Goal: Use online tool/utility: Utilize a website feature to perform a specific function

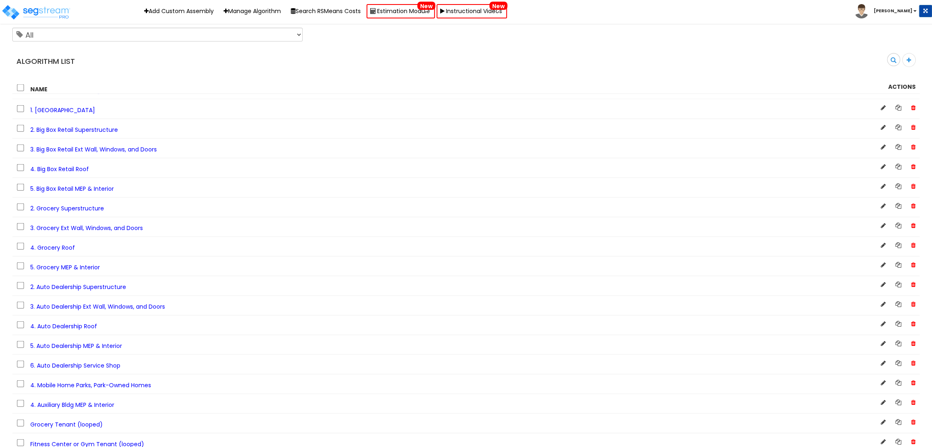
scroll to position [5085, 0]
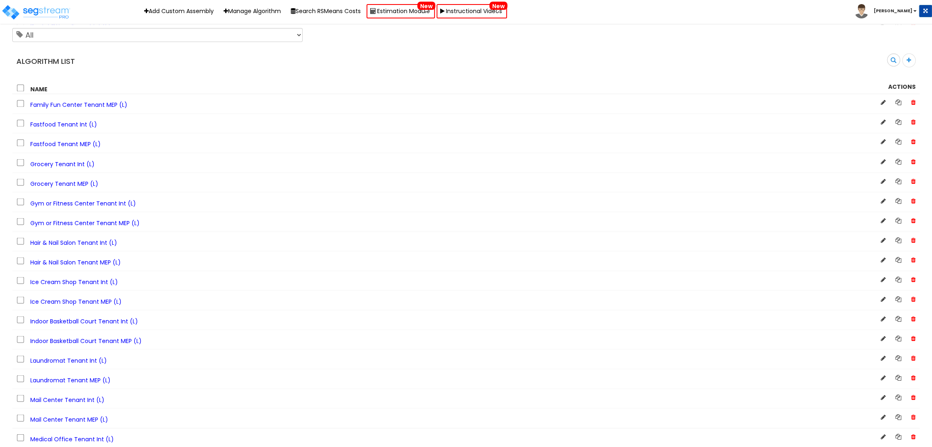
click at [59, 168] on span "Grocery Tenant Int (L)" at bounding box center [62, 164] width 64 height 8
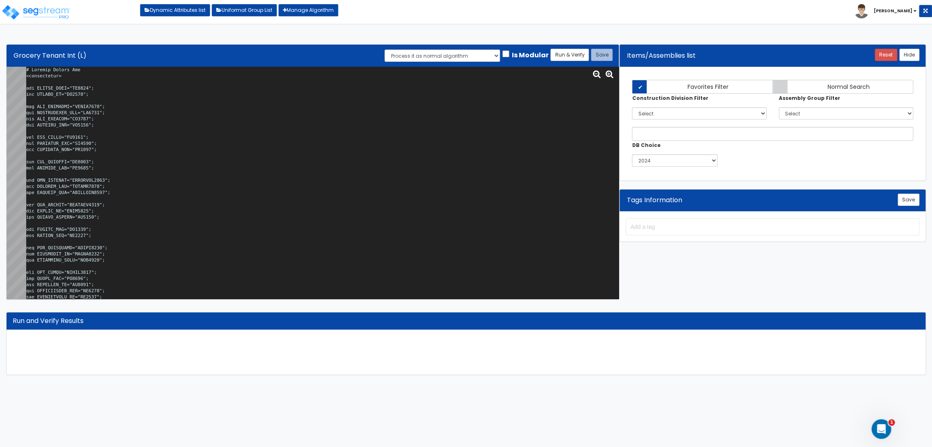
click at [86, 115] on textarea at bounding box center [322, 183] width 592 height 233
click at [187, 195] on textarea at bounding box center [322, 183] width 592 height 233
paste textarea ">0 and x<=1) { 1 } else { x } } function MezzFxn(x) { if (x<=3600) { 1 } else {…"
type textarea "# Grocery Tenant Int <loopenabled> var TENANT_NAME="GR0005"; var TENANT_SF="GR0…"
click at [557, 56] on button "Run & Verify" at bounding box center [569, 55] width 38 height 12
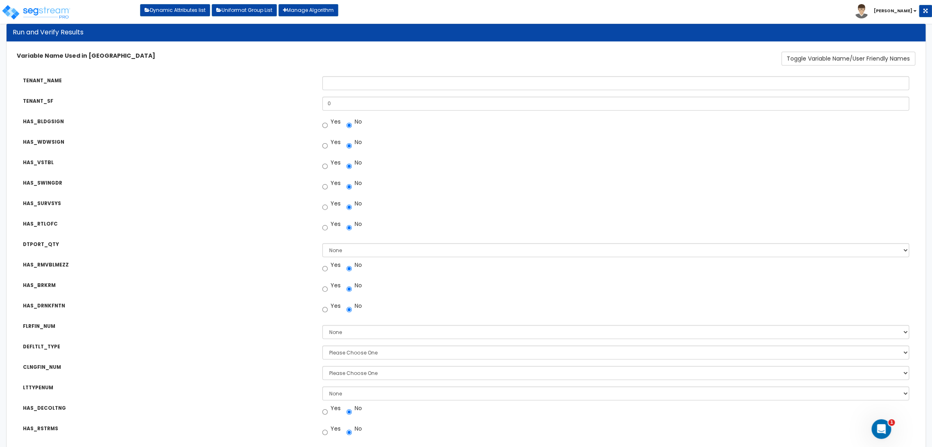
scroll to position [227, 0]
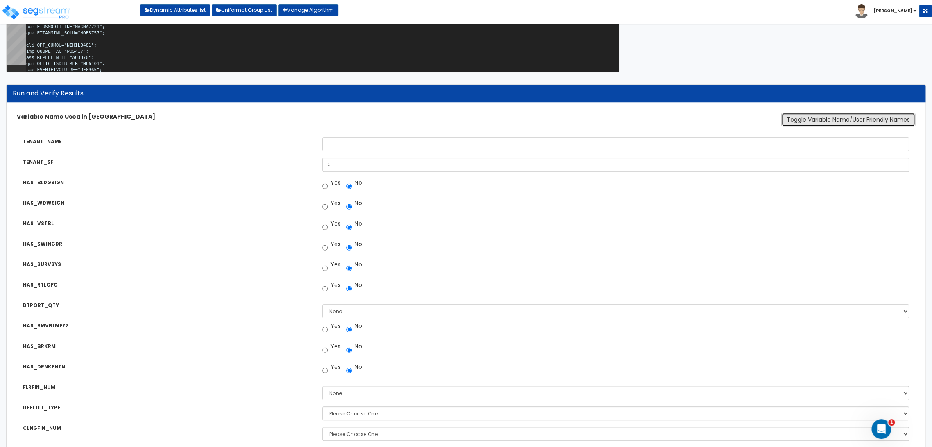
click at [794, 118] on button "Toggle Variable Name/User Friendly Names" at bounding box center [848, 120] width 134 height 14
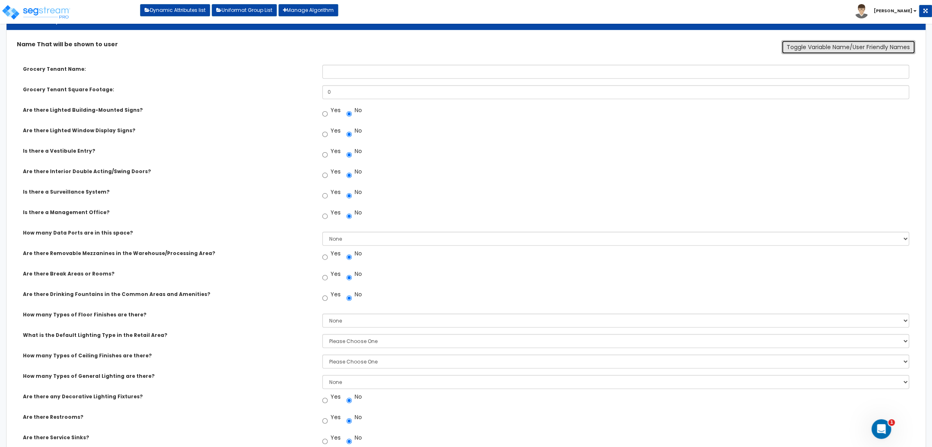
scroll to position [364, 0]
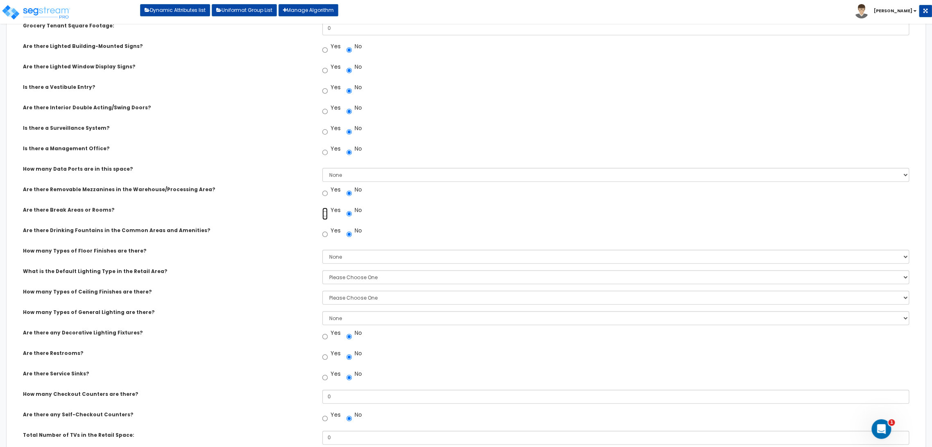
click at [323, 214] on input "Yes" at bounding box center [324, 214] width 5 height 12
radio input "true"
click at [324, 213] on input "Yes" at bounding box center [324, 214] width 5 height 12
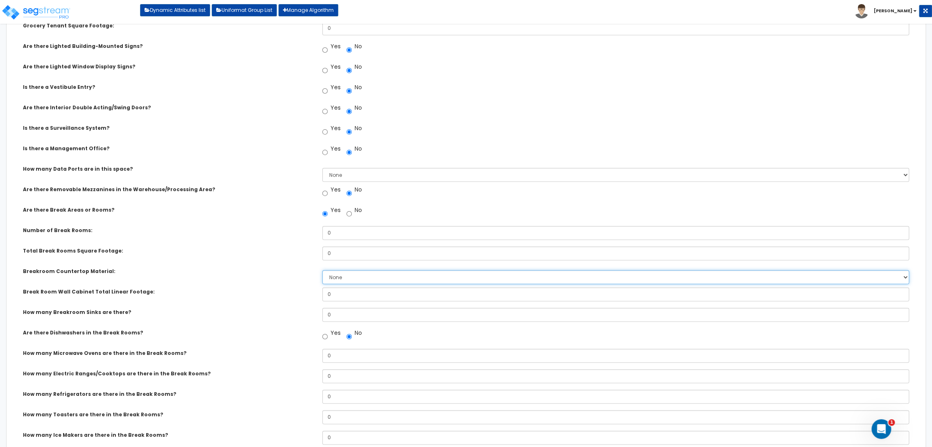
click at [350, 276] on select "None Plastic Laminate Solid Surface Stone Quartz Marble Tile Wood Stainless Ste…" at bounding box center [615, 277] width 587 height 14
click at [322, 270] on select "None Plastic Laminate Solid Surface Stone Quartz Marble Tile Wood Stainless Ste…" at bounding box center [615, 277] width 587 height 14
click at [335, 277] on select "None Plastic Laminate Solid Surface Stone Quartz Marble Tile Wood Stainless Ste…" at bounding box center [615, 277] width 587 height 14
click at [322, 270] on select "None Plastic Laminate Solid Surface Stone Quartz Marble Tile Wood Stainless Ste…" at bounding box center [615, 277] width 587 height 14
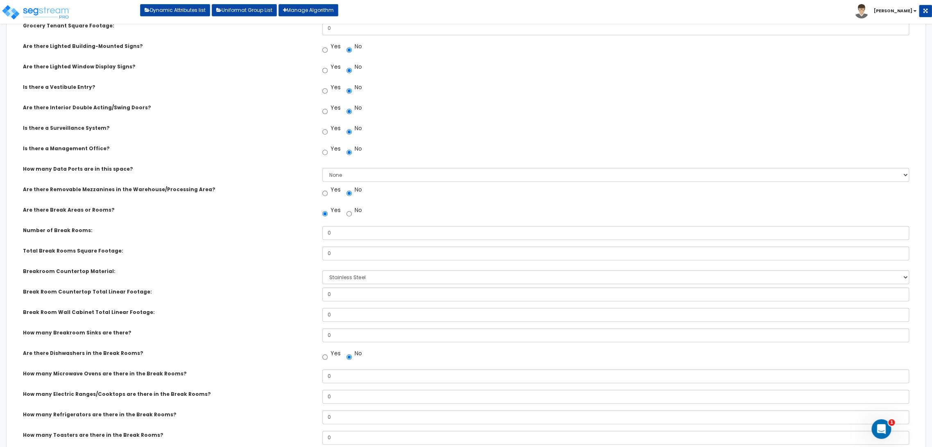
click at [189, 312] on div "Break Room Wall Cabinet Total Linear Footage:" at bounding box center [166, 313] width 299 height 10
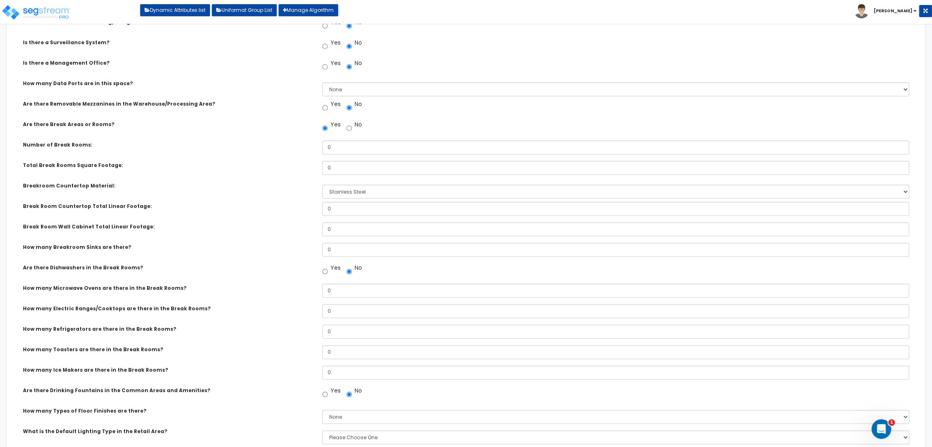
scroll to position [455, 0]
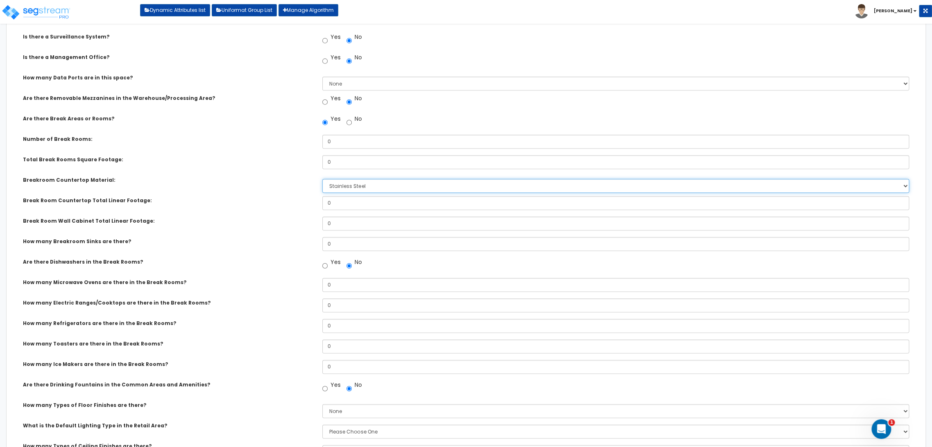
click at [344, 185] on select "None Plastic Laminate Solid Surface Stone Quartz Marble Tile Wood Stainless Ste…" at bounding box center [615, 186] width 587 height 14
select select "0"
click at [322, 179] on select "None Plastic Laminate Solid Surface Stone Quartz Marble Tile Wood Stainless Ste…" at bounding box center [615, 186] width 587 height 14
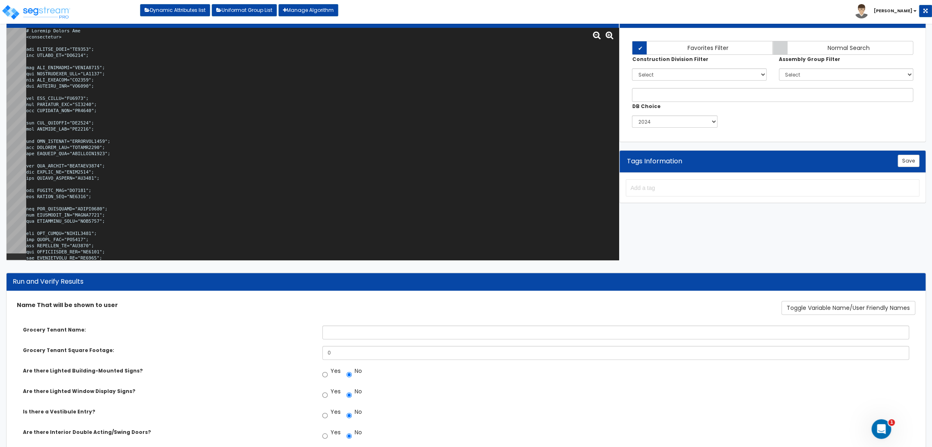
scroll to position [0, 0]
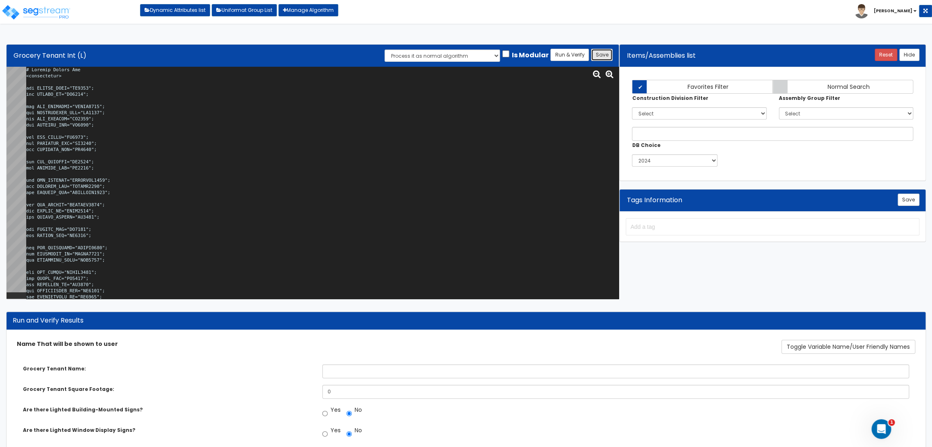
click at [604, 55] on button "Save" at bounding box center [602, 55] width 22 height 12
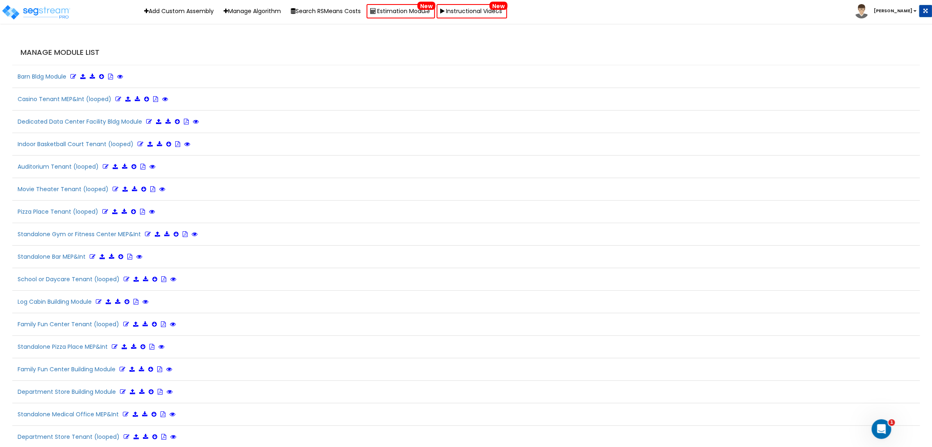
scroll to position [1486, 0]
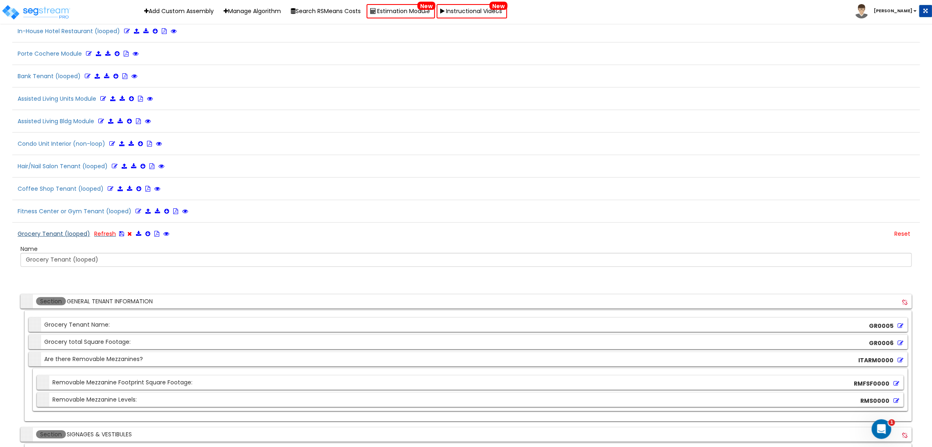
scroll to position [6337, 0]
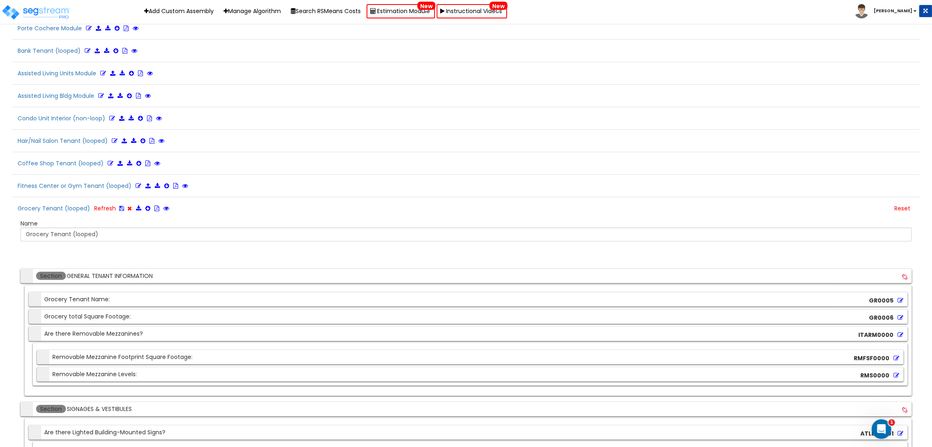
scroll to position [1565, 0]
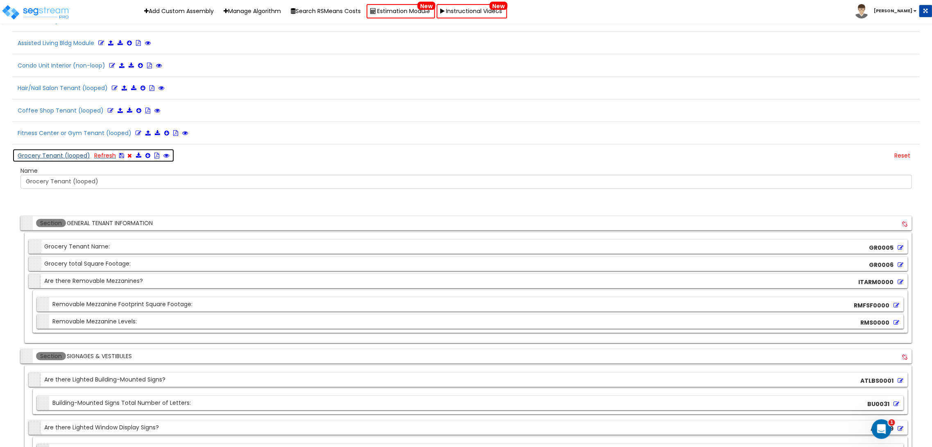
click at [120, 153] on icon at bounding box center [121, 156] width 5 height 6
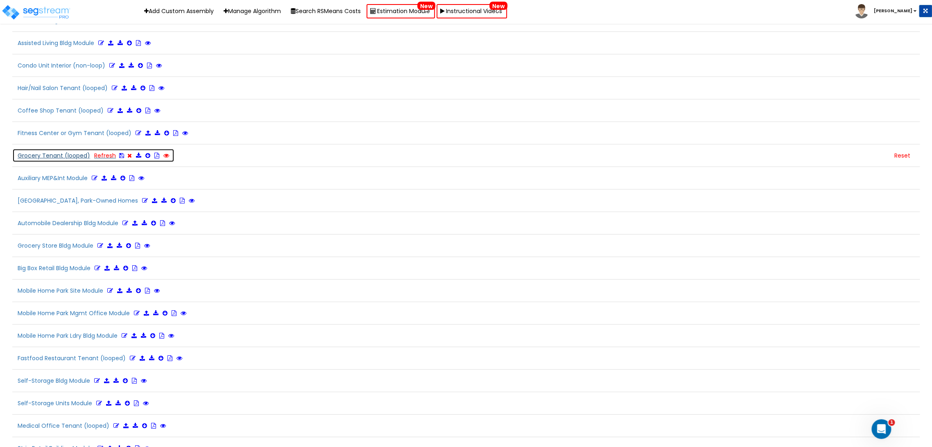
click at [165, 153] on icon at bounding box center [166, 156] width 6 height 6
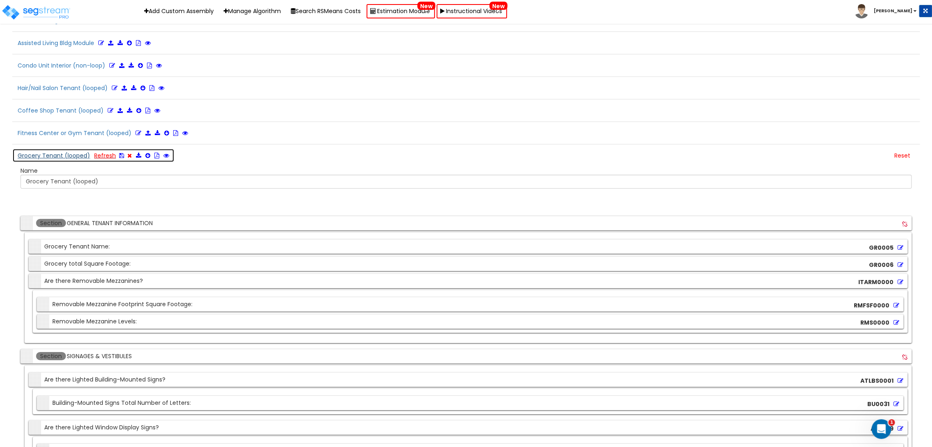
click at [107, 151] on link "Refresh" at bounding box center [105, 155] width 22 height 8
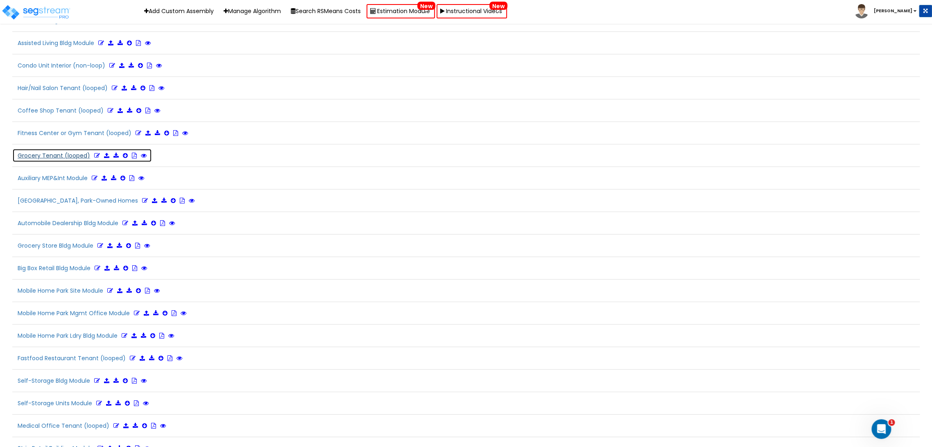
click at [95, 153] on icon at bounding box center [97, 156] width 6 height 6
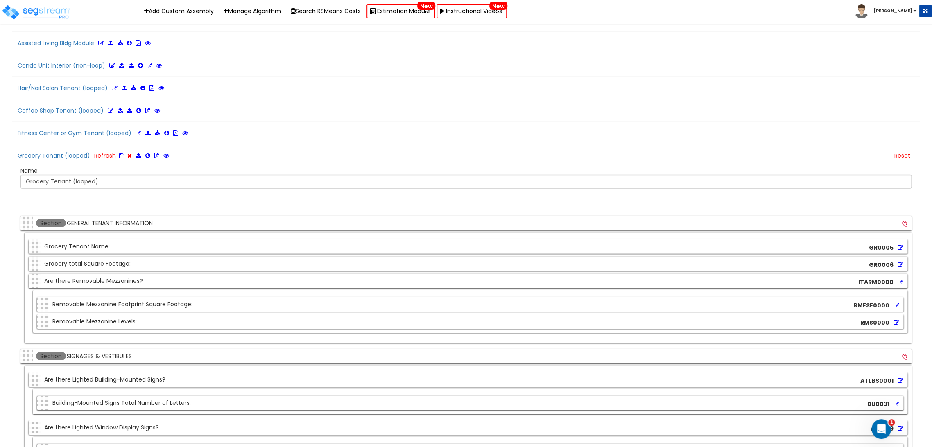
click at [147, 257] on div "Section Grocery total Square Footage: GR0006" at bounding box center [468, 264] width 878 height 14
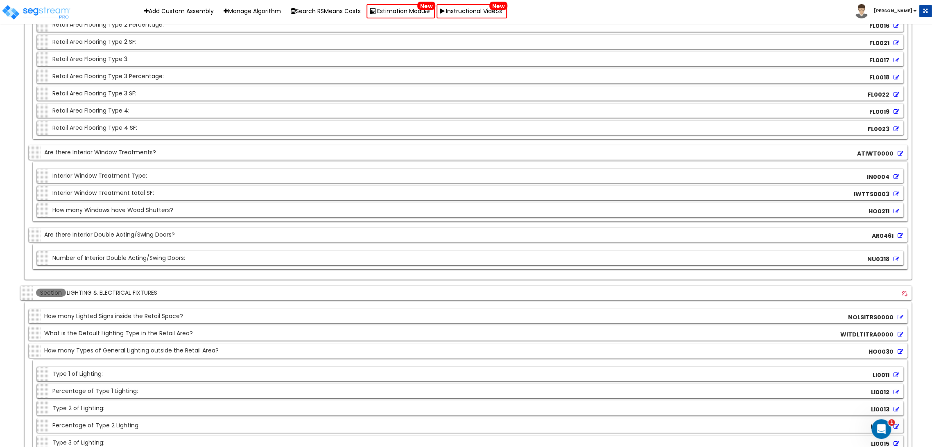
scroll to position [6337, 0]
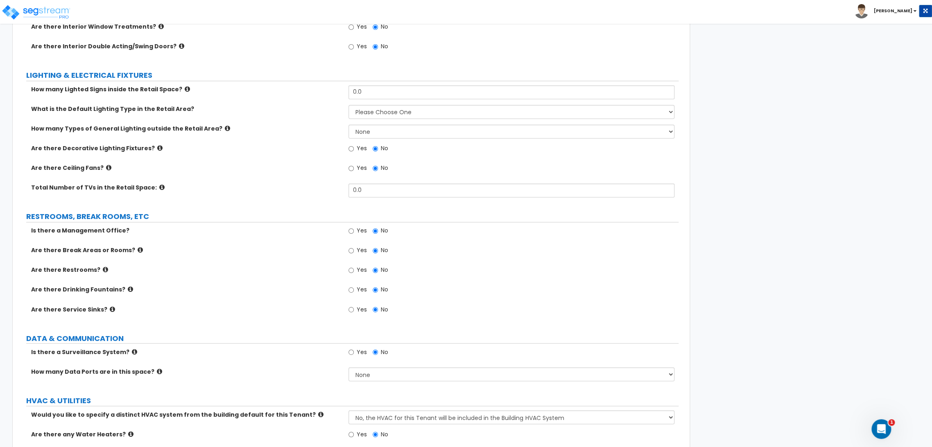
scroll to position [773, 0]
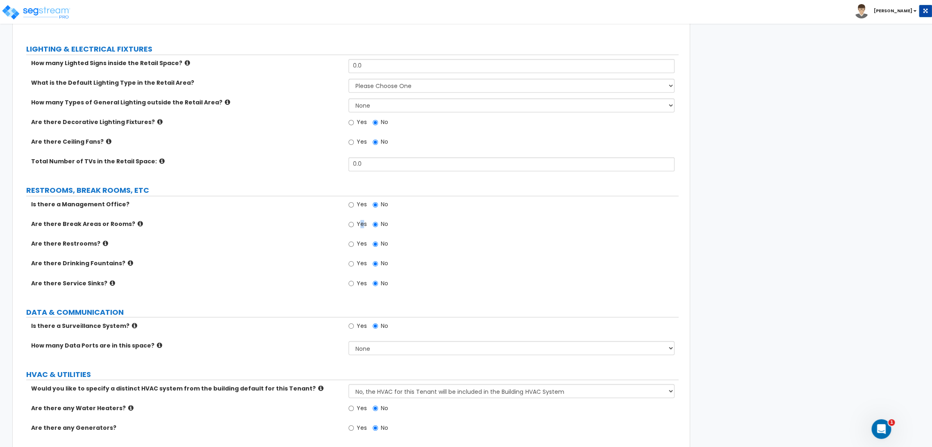
click at [358, 224] on label "Yes" at bounding box center [357, 227] width 18 height 14
click at [344, 220] on div "Are there Break Areas or Rooms?" at bounding box center [184, 224] width 330 height 8
click at [352, 223] on input "Yes" at bounding box center [350, 224] width 5 height 9
radio input "true"
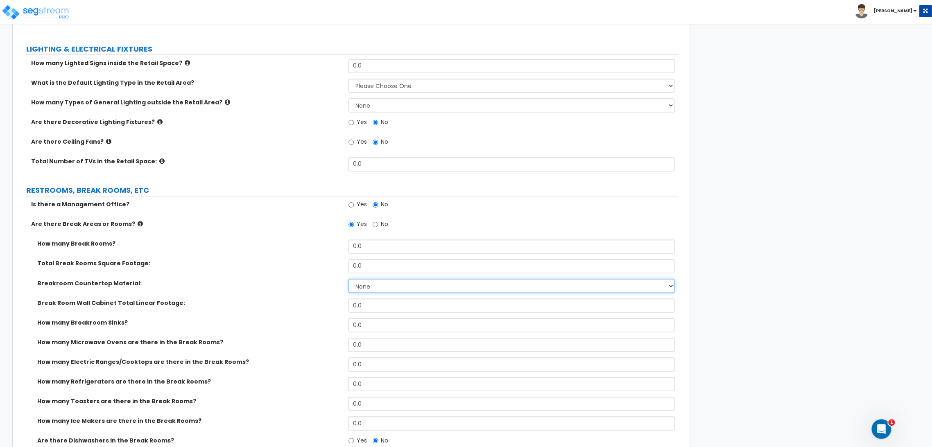
drag, startPoint x: 369, startPoint y: 285, endPoint x: 371, endPoint y: 291, distance: 5.7
click at [369, 285] on select "None Plastic Laminate Solid Surface Stone Quartz Marble Tile Wood Stainless Ste…" at bounding box center [510, 286] width 325 height 14
select select "2.0"
click at [348, 279] on select "None Plastic Laminate Solid Surface Stone Quartz Marble Tile Wood Stainless Ste…" at bounding box center [510, 286] width 325 height 14
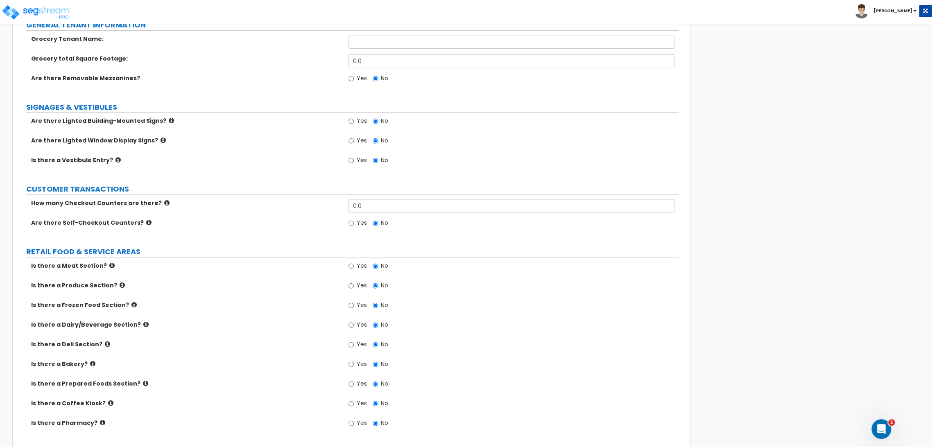
scroll to position [0, 0]
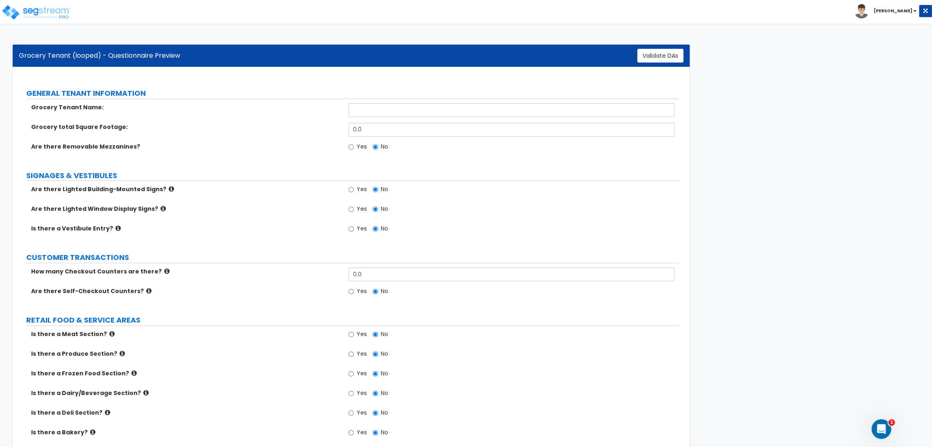
click at [355, 151] on label "Yes" at bounding box center [357, 149] width 18 height 14
click at [354, 151] on input "Yes" at bounding box center [350, 146] width 5 height 9
radio input "true"
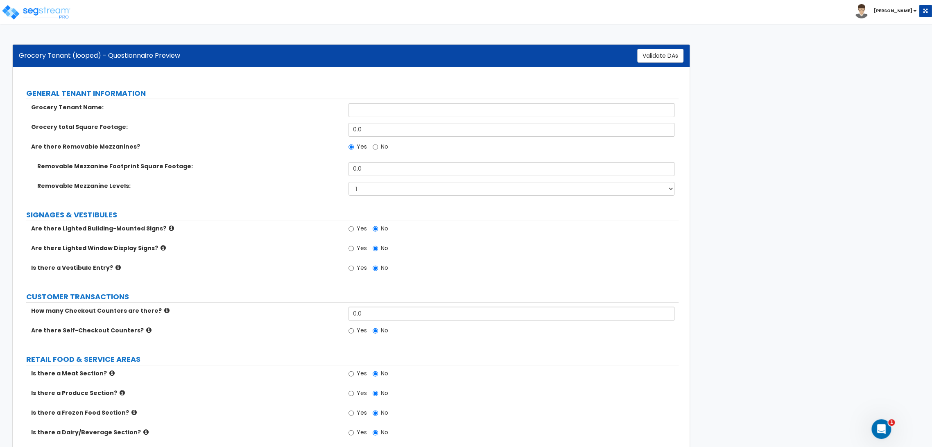
click at [385, 149] on label "No" at bounding box center [381, 149] width 16 height 14
click at [378, 149] on input "No" at bounding box center [375, 146] width 5 height 9
radio input "true"
